Goal: Task Accomplishment & Management: Complete application form

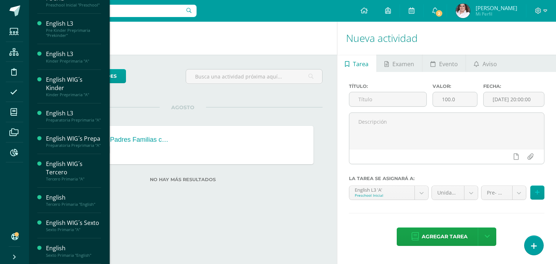
scroll to position [76, 0]
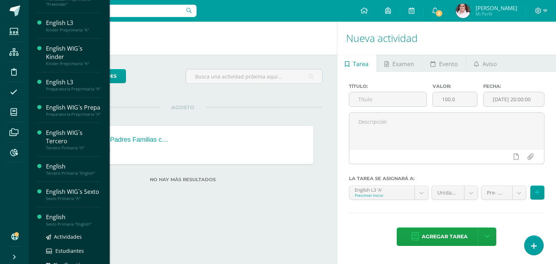
click at [71, 227] on div "Sexto Primaria "English"" at bounding box center [73, 224] width 55 height 5
click at [53, 222] on div "English" at bounding box center [73, 217] width 55 height 8
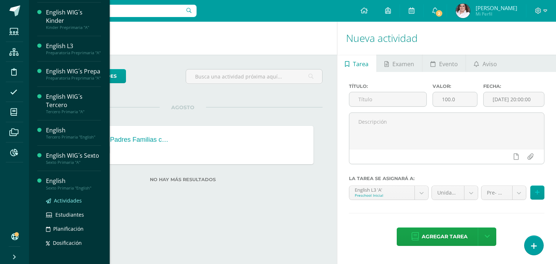
click at [67, 204] on span "Actividades" at bounding box center [68, 200] width 28 height 7
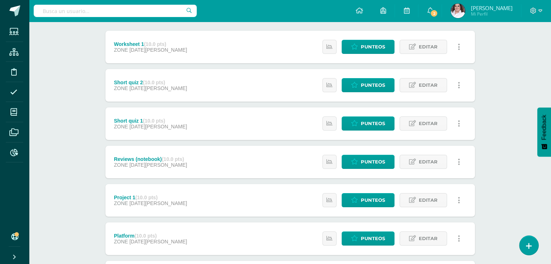
scroll to position [206, 0]
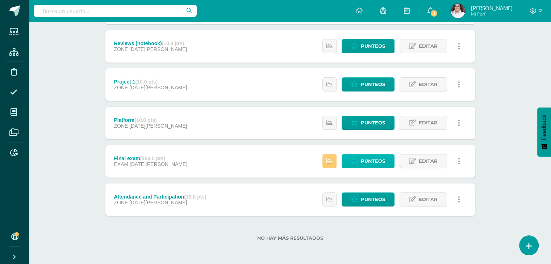
click at [369, 163] on span "Punteos" at bounding box center [373, 161] width 24 height 13
click at [368, 162] on span "Punteos" at bounding box center [373, 161] width 24 height 13
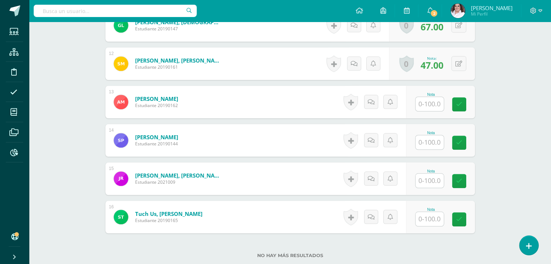
scroll to position [627, 0]
click at [436, 140] on input "text" at bounding box center [430, 142] width 28 height 14
type input "63"
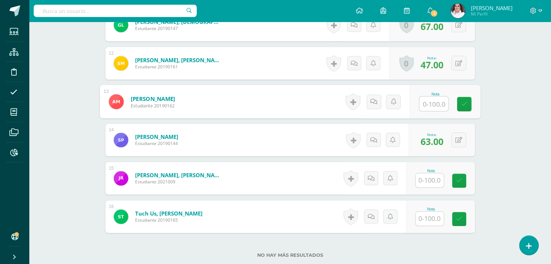
click at [430, 105] on input "text" at bounding box center [433, 104] width 29 height 14
type input "54"
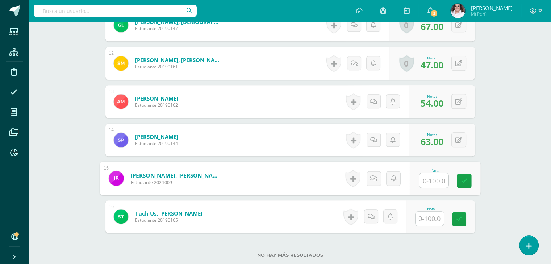
click at [426, 184] on input "text" at bounding box center [433, 181] width 29 height 14
type input "81"
click at [425, 221] on input "-" at bounding box center [430, 219] width 28 height 14
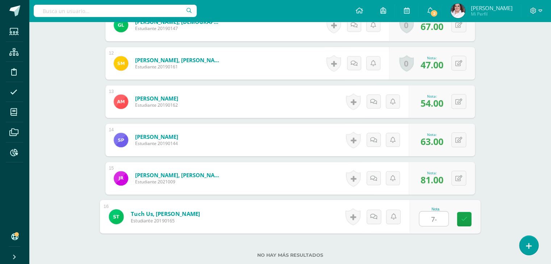
type input "73-"
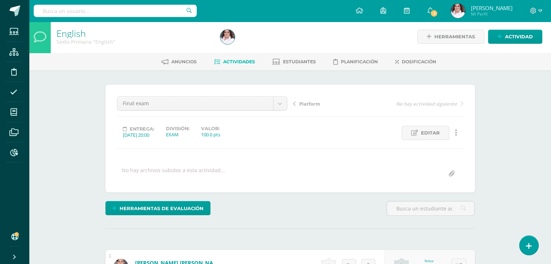
scroll to position [0, 0]
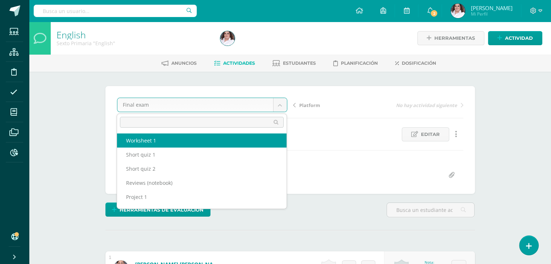
select select "/dashboard/teacher/grade-activity/64642/"
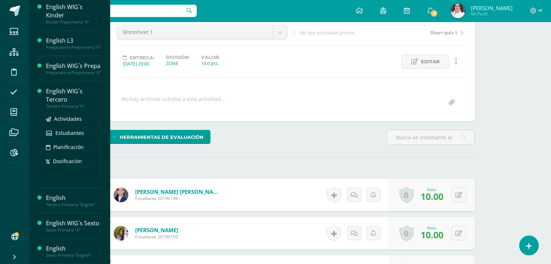
scroll to position [149, 0]
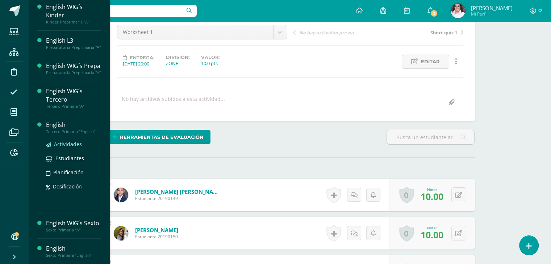
click at [79, 141] on span "Actividades" at bounding box center [68, 144] width 28 height 7
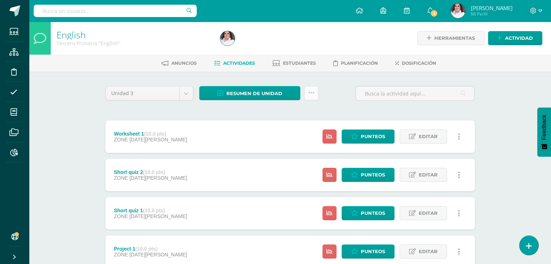
click at [317, 94] on link at bounding box center [311, 93] width 14 height 14
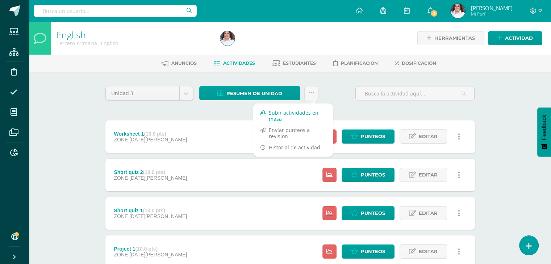
click at [306, 114] on link "Subir actividades en masa" at bounding box center [293, 115] width 80 height 17
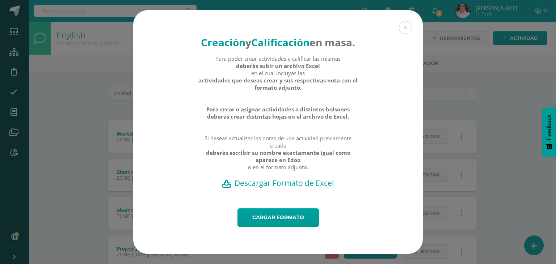
click at [281, 188] on h2 "Descargar Formato de Excel" at bounding box center [278, 183] width 264 height 10
click at [289, 221] on link "Cargar formato" at bounding box center [279, 218] width 82 height 18
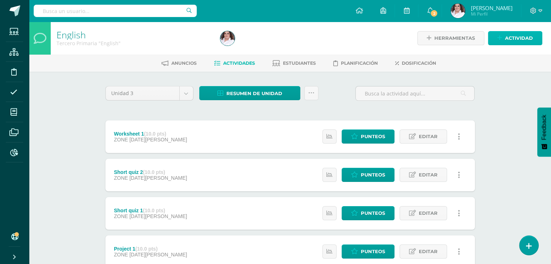
click at [519, 41] on span "Actividad" at bounding box center [519, 38] width 28 height 13
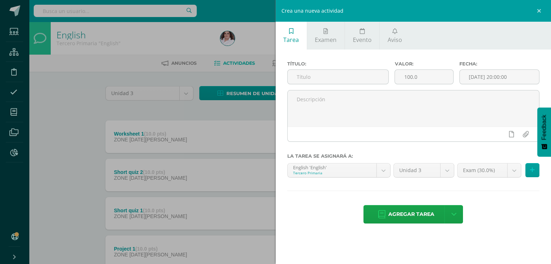
click at [45, 129] on div "Crea una nueva actividad Tarea Examen Evento Aviso Título: Valor: 100.0 Fecha: …" at bounding box center [275, 132] width 551 height 264
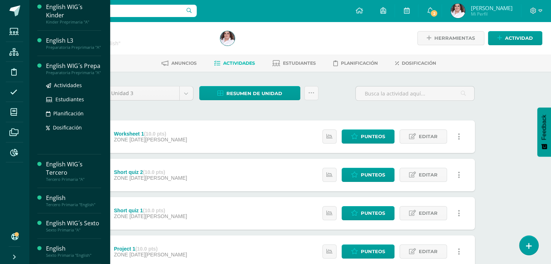
scroll to position [149, 0]
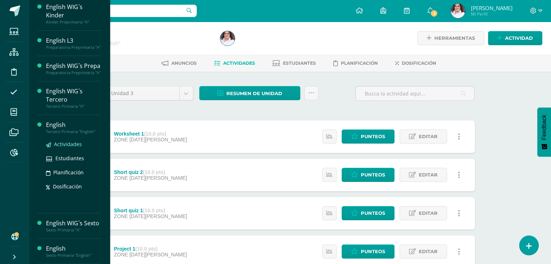
click at [76, 141] on span "Actividades" at bounding box center [68, 144] width 28 height 7
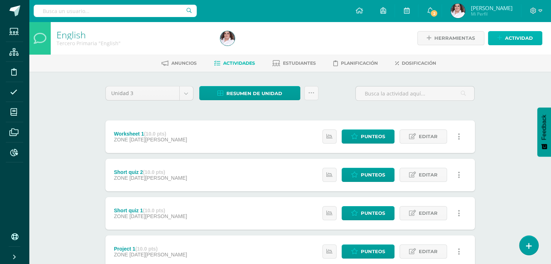
click at [513, 39] on span "Actividad" at bounding box center [519, 38] width 28 height 13
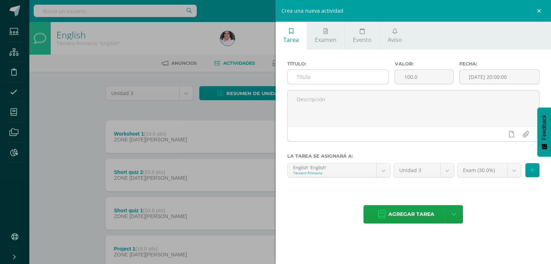
click at [303, 73] on input "text" at bounding box center [338, 77] width 101 height 14
type input "Final Exam"
click at [537, 170] on button at bounding box center [532, 170] width 14 height 14
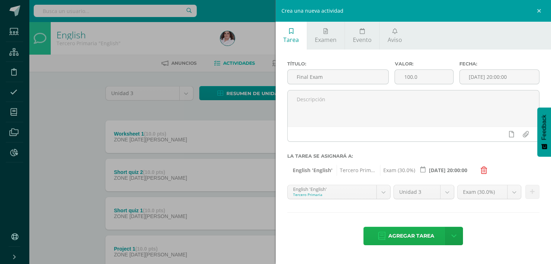
click at [409, 235] on span "Agregar tarea" at bounding box center [411, 237] width 46 height 18
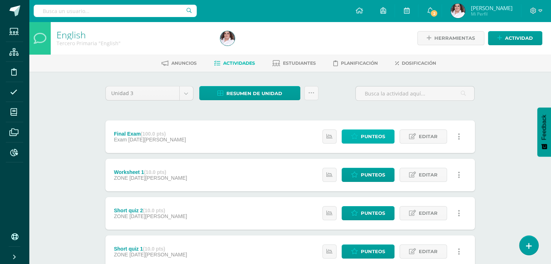
click at [368, 136] on span "Punteos" at bounding box center [373, 136] width 24 height 13
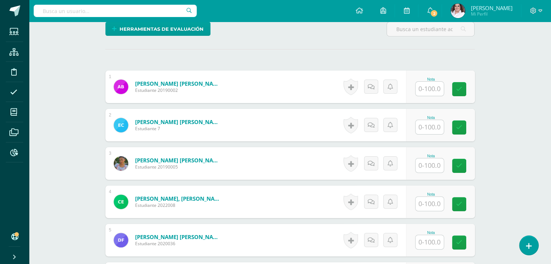
scroll to position [181, 0]
click at [420, 90] on input "text" at bounding box center [430, 89] width 28 height 14
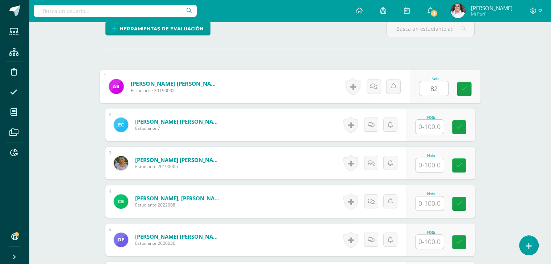
scroll to position [182, 0]
type input "82"
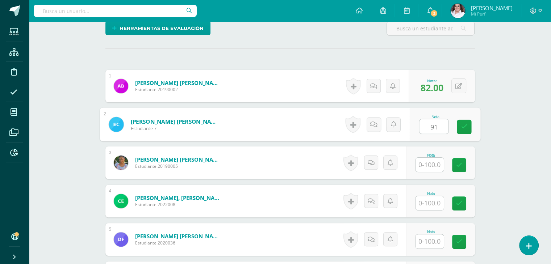
type input "91"
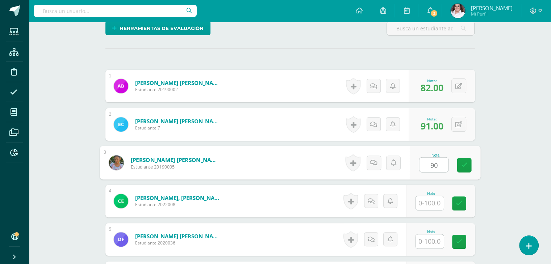
type input "90"
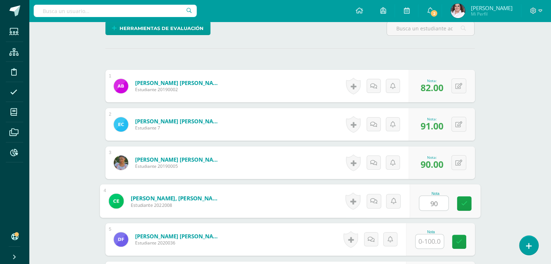
type input "90"
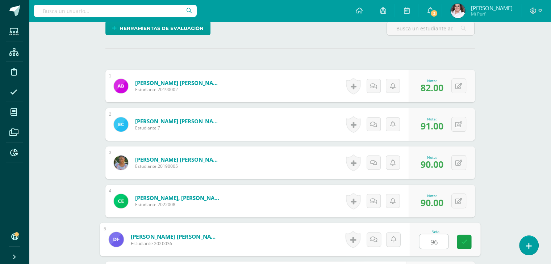
type input "96"
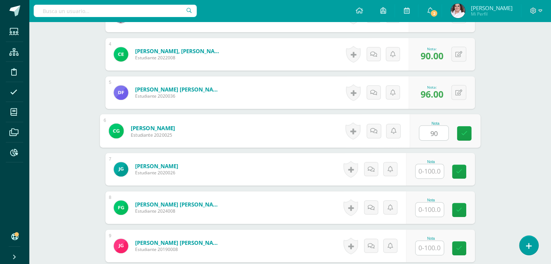
type input "90"
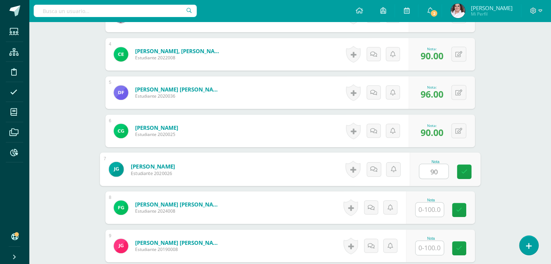
type input "90"
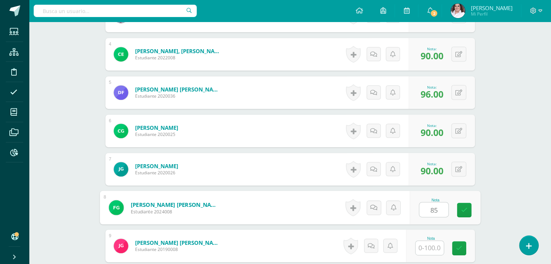
type input "85"
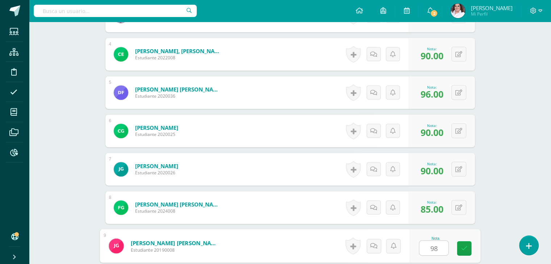
type input "98"
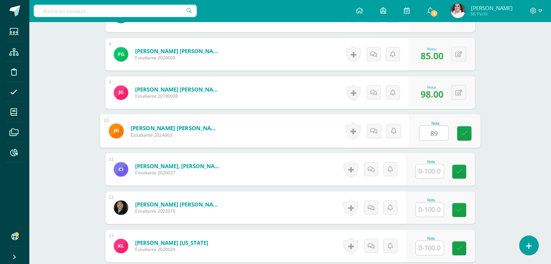
type input "89"
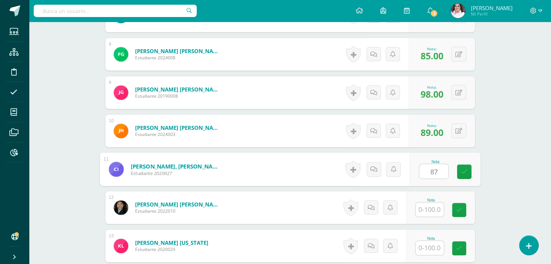
type input "87"
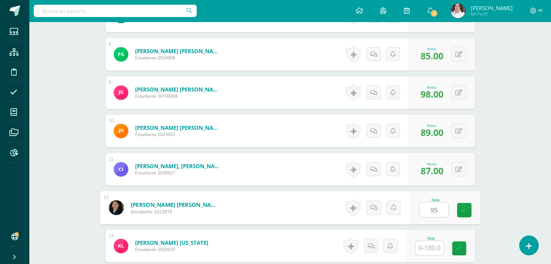
type input "95"
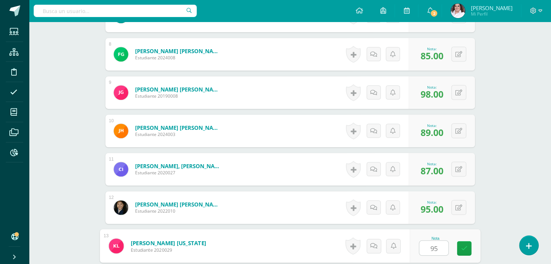
type input "95"
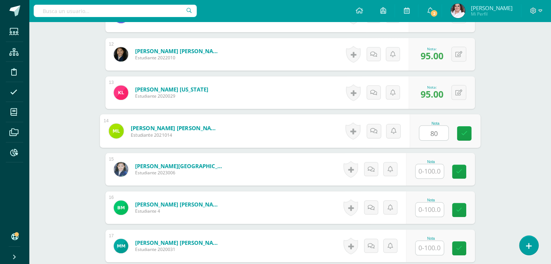
type input "80"
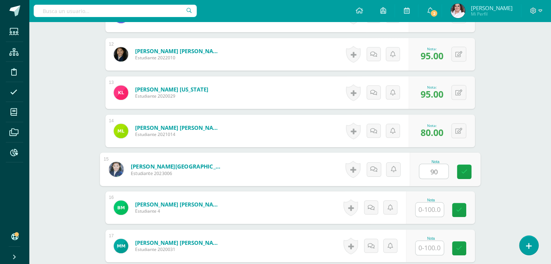
type input "90"
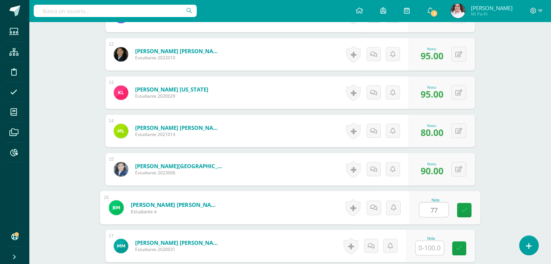
type input "77"
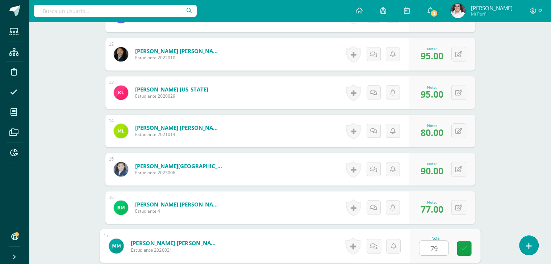
type input "79"
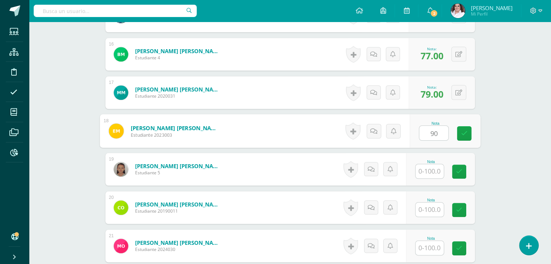
type input "90"
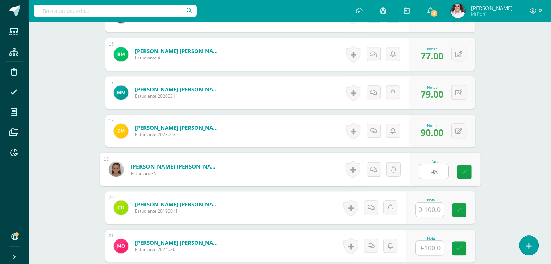
type input "98"
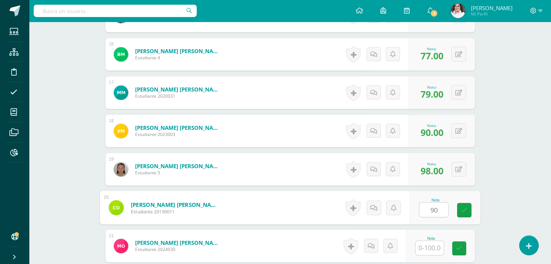
type input "90"
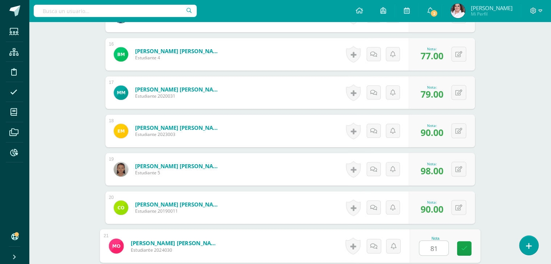
type input "81"
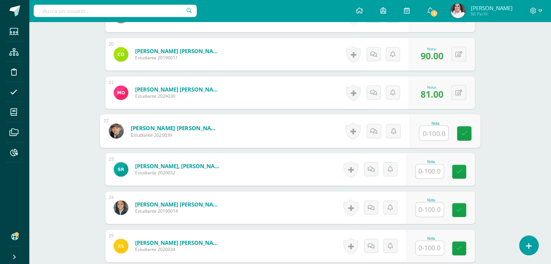
type input "8"
type input "76"
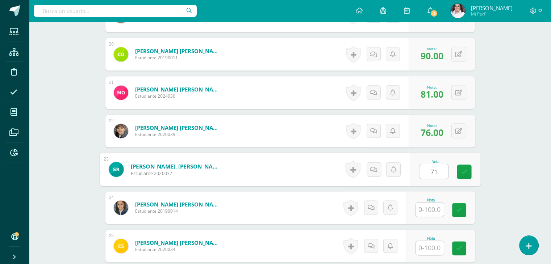
type input "71"
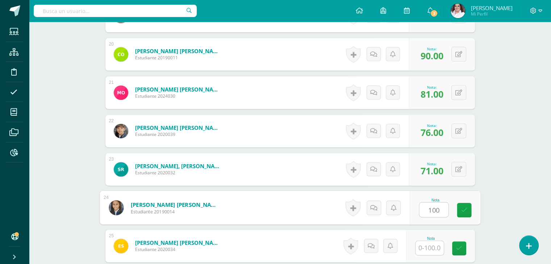
type input "100"
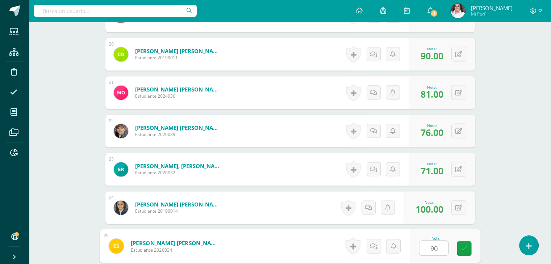
type input "90"
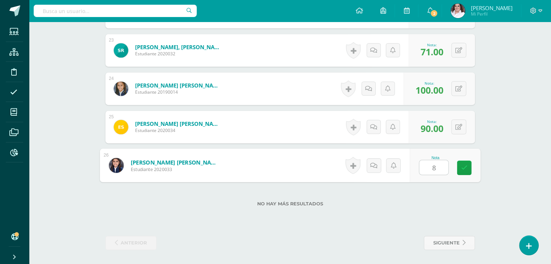
type input "89"
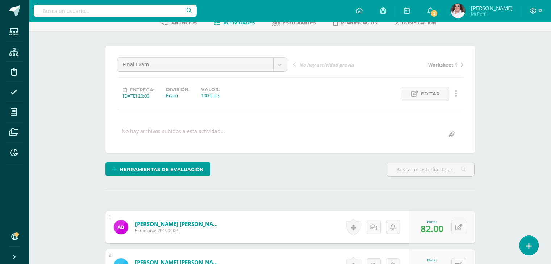
scroll to position [0, 0]
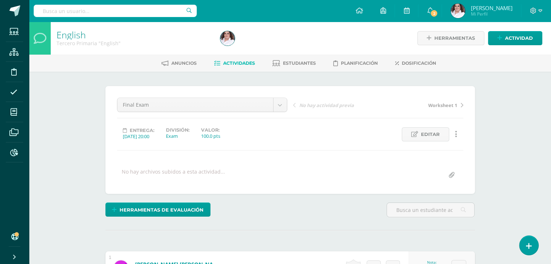
click at [234, 64] on span "Actividades" at bounding box center [239, 63] width 32 height 5
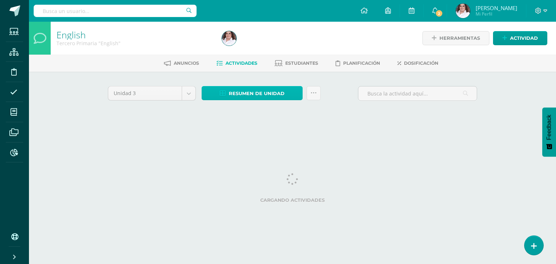
click at [283, 97] on span "Resumen de unidad" at bounding box center [257, 93] width 56 height 13
click at [272, 92] on span "Resumen de unidad" at bounding box center [257, 93] width 56 height 13
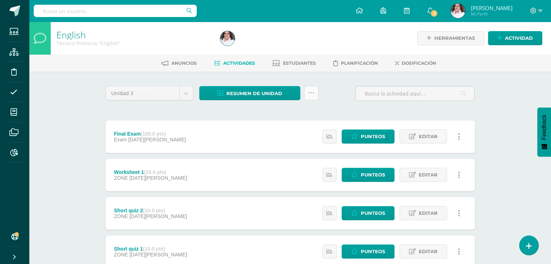
click at [310, 97] on link at bounding box center [311, 93] width 14 height 14
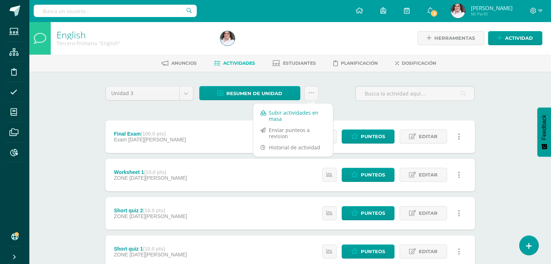
click at [293, 114] on link "Subir actividades en masa" at bounding box center [293, 115] width 80 height 17
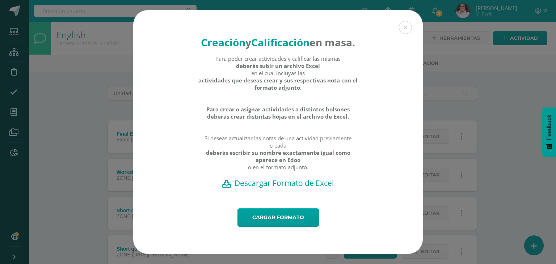
click at [496, 88] on div "Creación y Calificación en masa. Para poder crear actividades y calificar las m…" at bounding box center [278, 132] width 551 height 244
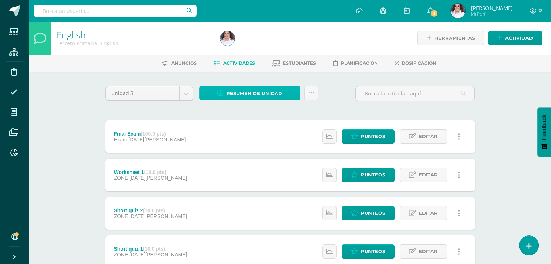
click at [282, 96] on link "Resumen de unidad" at bounding box center [249, 93] width 101 height 14
click at [281, 96] on link "Resumen de unidad" at bounding box center [249, 93] width 101 height 14
click at [291, 93] on link "Resumen de unidad" at bounding box center [249, 93] width 101 height 14
click at [314, 92] on link at bounding box center [311, 93] width 14 height 14
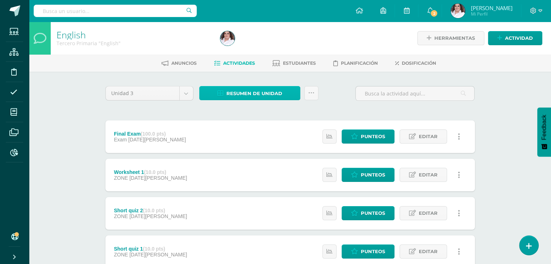
click at [272, 91] on span "Resumen de unidad" at bounding box center [254, 93] width 56 height 13
click at [273, 93] on span "Resumen de unidad" at bounding box center [254, 93] width 56 height 13
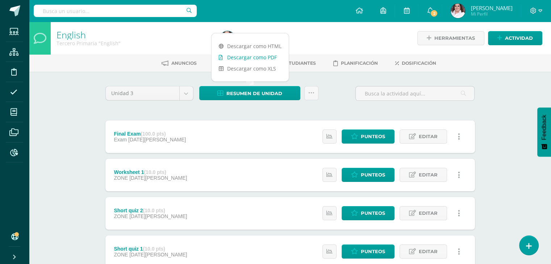
click at [254, 60] on link "Descargar como PDF" at bounding box center [250, 57] width 77 height 11
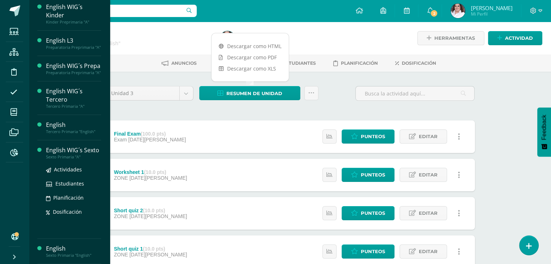
scroll to position [149, 0]
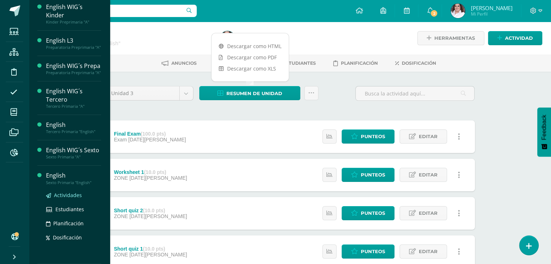
click at [76, 194] on span "Actividades" at bounding box center [68, 195] width 28 height 7
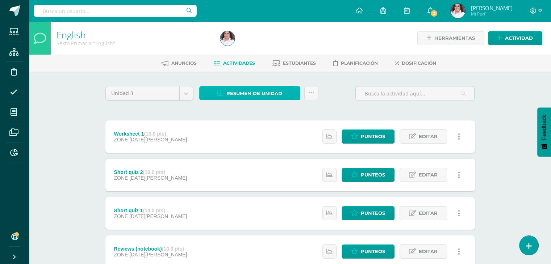
click at [291, 93] on link "Resumen de unidad" at bounding box center [249, 93] width 101 height 14
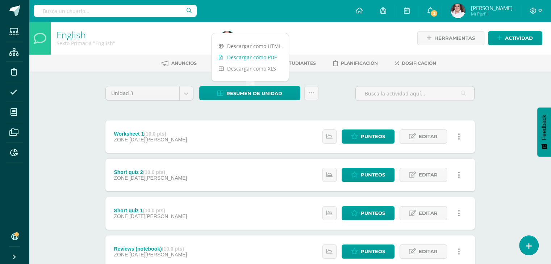
click at [274, 55] on link "Descargar como PDF" at bounding box center [250, 57] width 77 height 11
click at [513, 160] on div "English Sexto Primaria "English" Herramientas Detalle de asistencias Actividad …" at bounding box center [290, 246] width 522 height 448
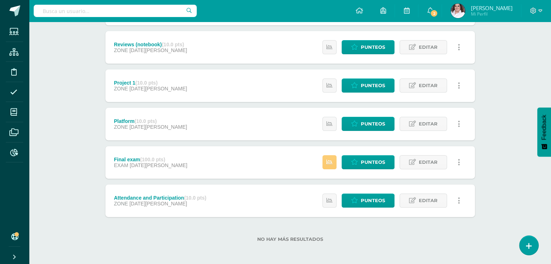
scroll to position [206, 0]
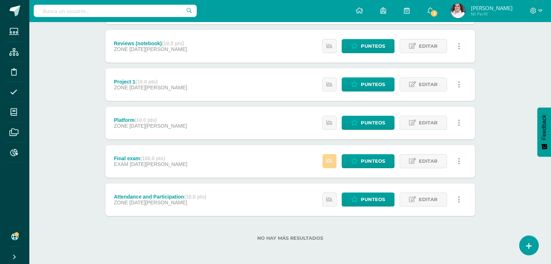
click at [329, 160] on icon at bounding box center [329, 161] width 6 height 6
click at [370, 158] on span "Punteos" at bounding box center [373, 161] width 24 height 13
